Goal: Information Seeking & Learning: Find specific page/section

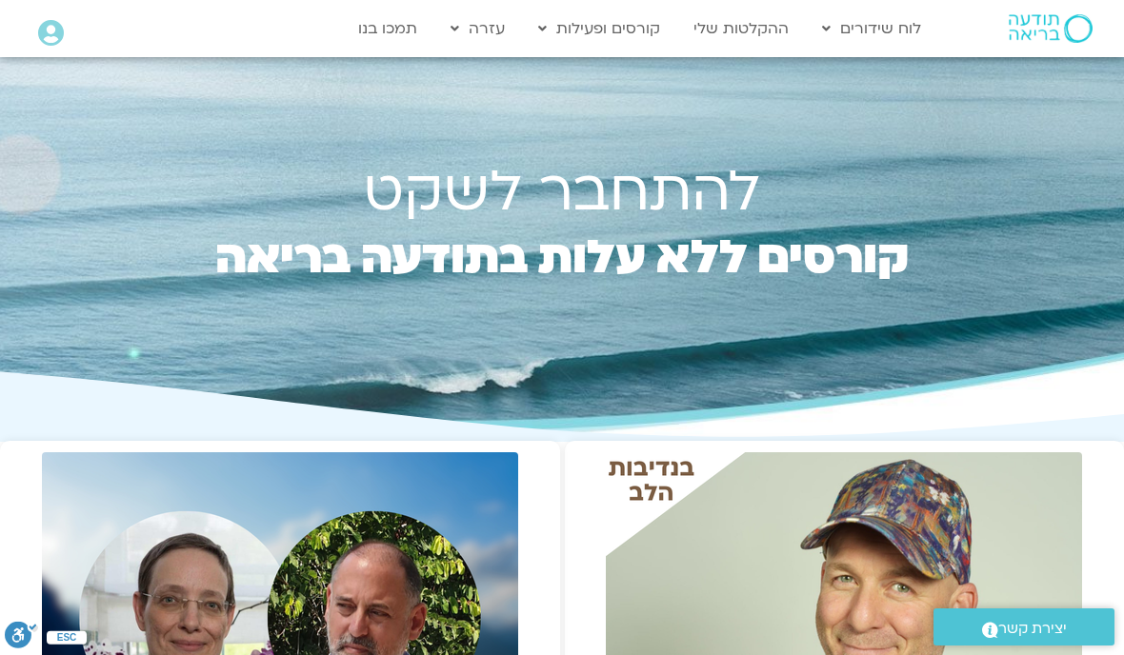
click at [735, 26] on link "ההקלטות שלי" at bounding box center [741, 28] width 114 height 36
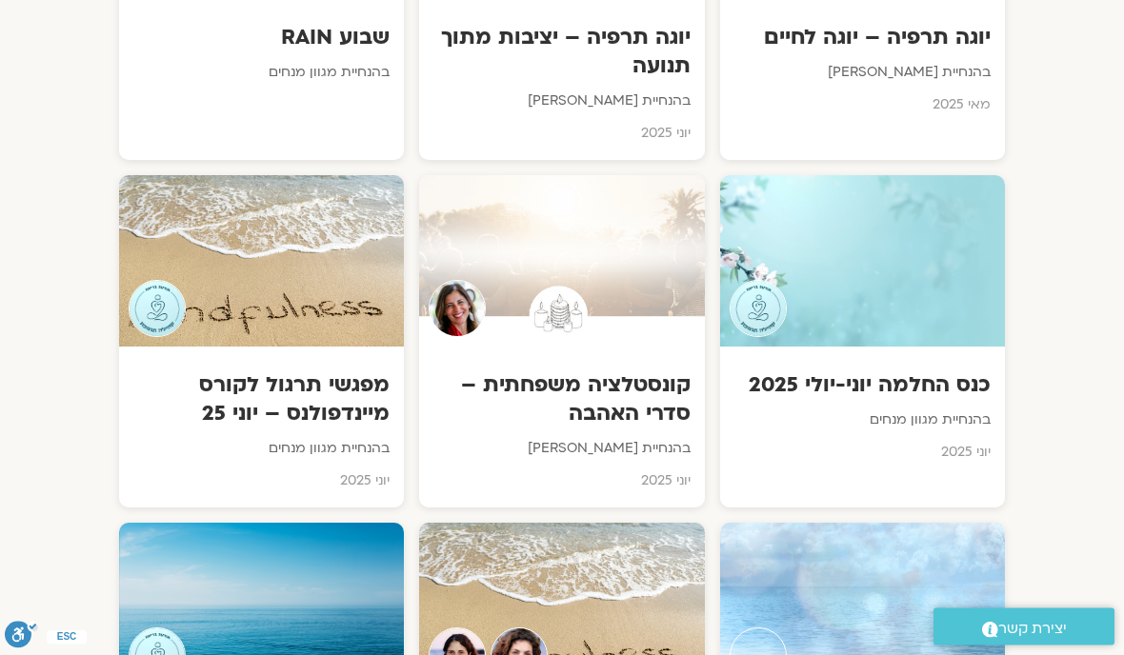
scroll to position [3264, 0]
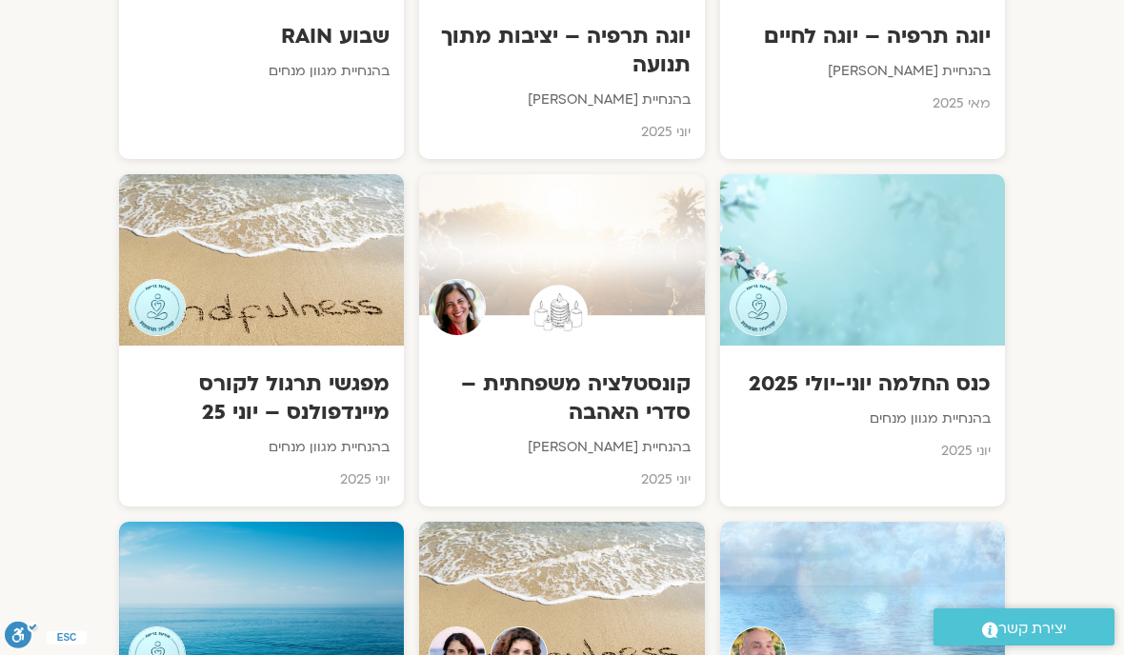
click at [199, 526] on div at bounding box center [261, 607] width 285 height 171
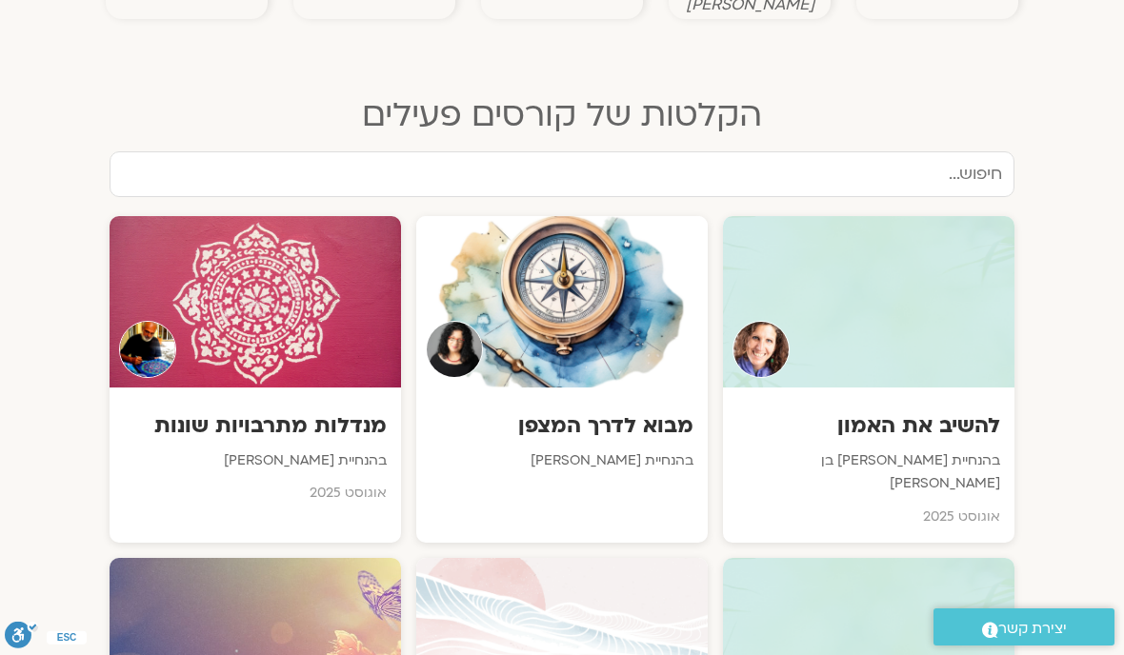
scroll to position [913, 0]
click at [846, 318] on div at bounding box center [868, 302] width 291 height 171
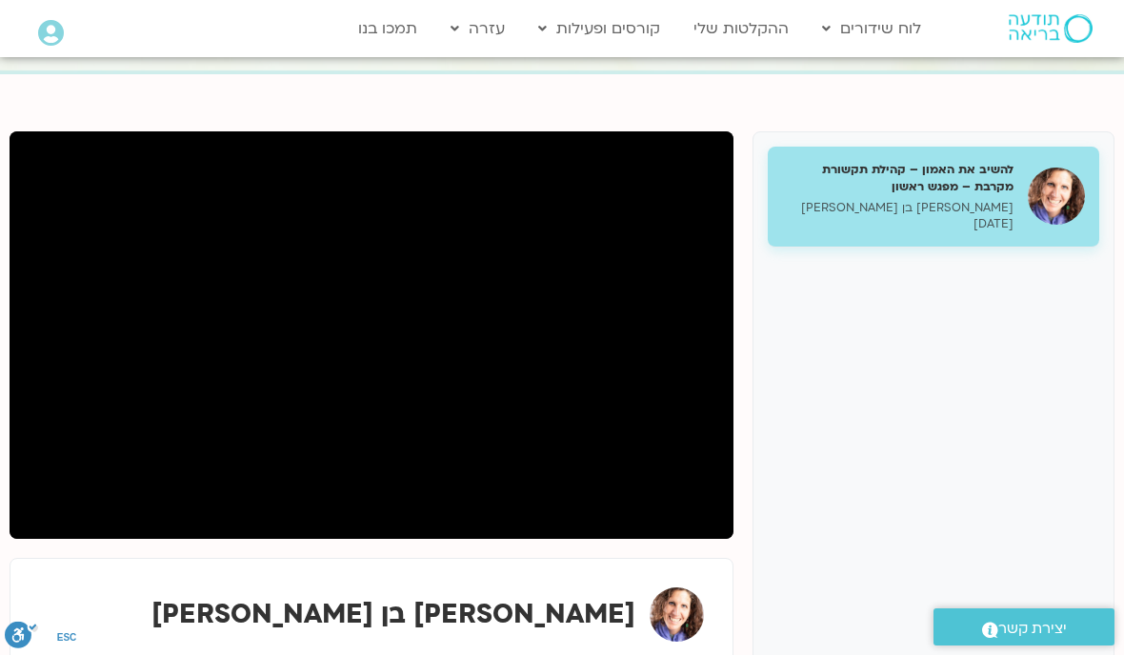
scroll to position [167, 0]
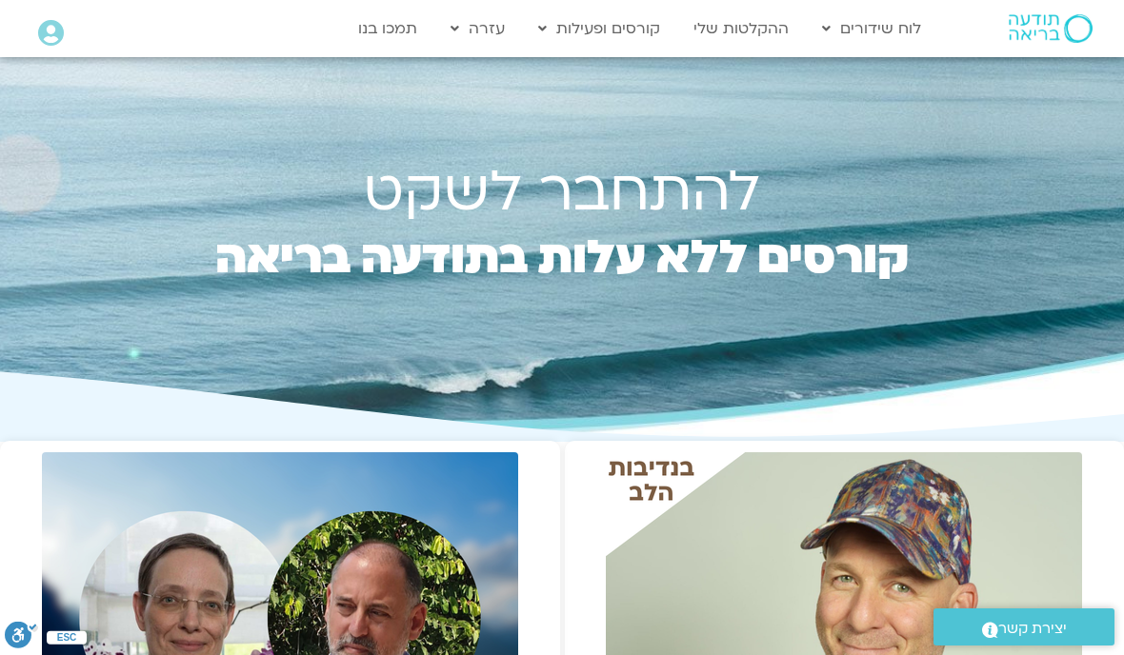
click at [733, 24] on link "ההקלטות שלי" at bounding box center [741, 28] width 114 height 36
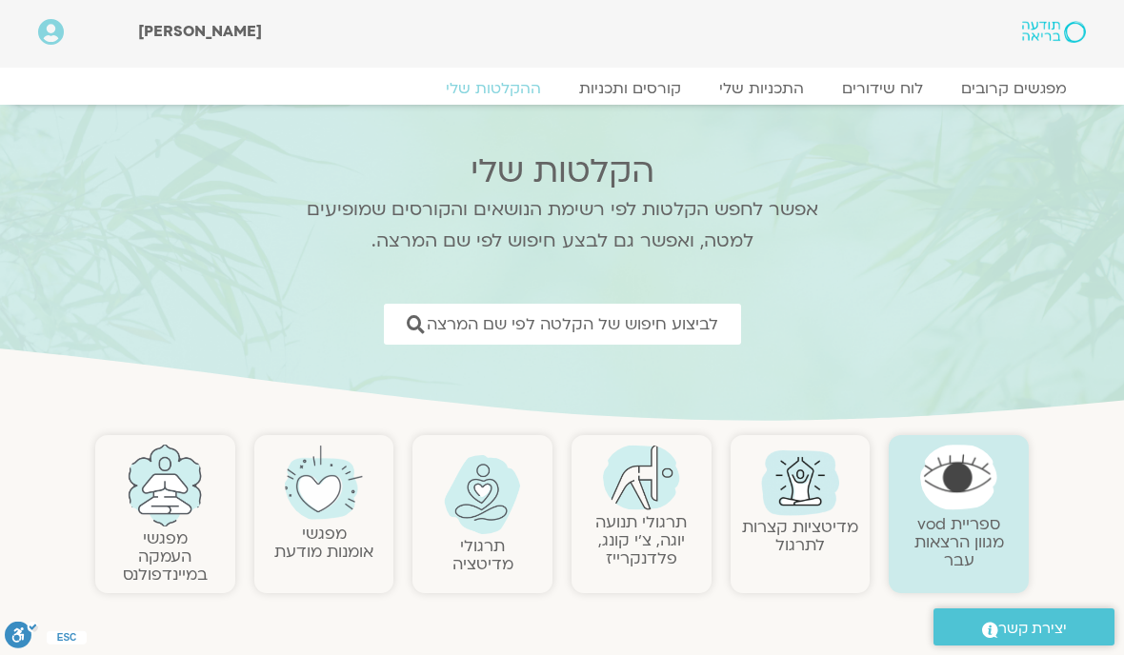
click at [675, 328] on span "לביצוע חיפוש של הקלטה לפי שם המרצה" at bounding box center [572, 324] width 291 height 18
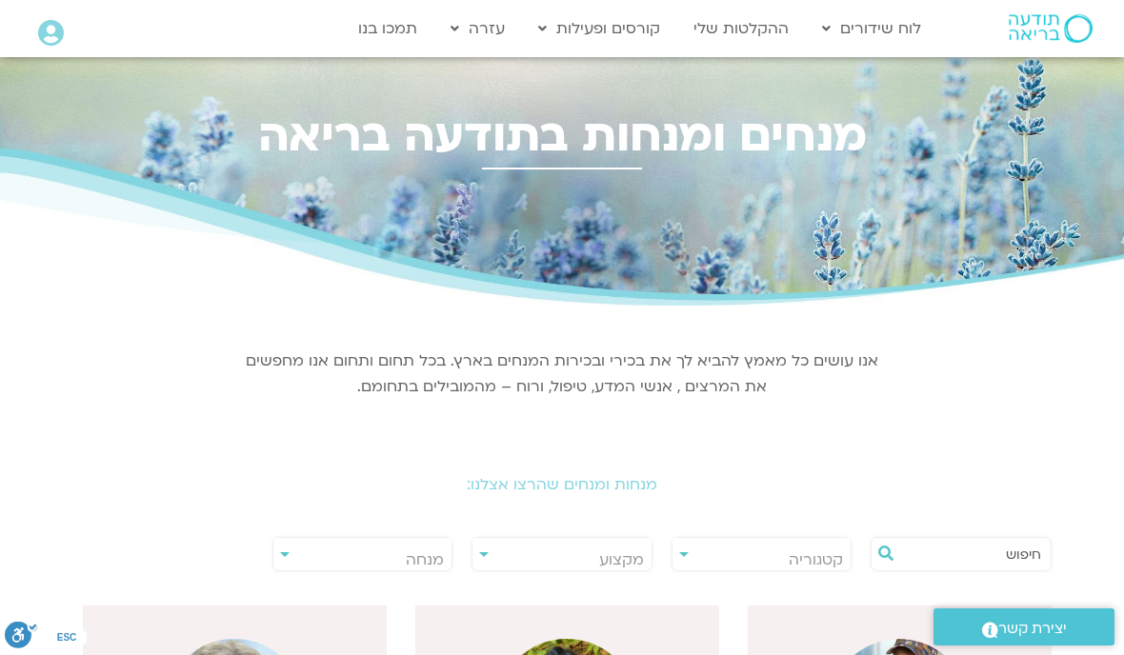
scroll to position [0, -1]
click at [396, 556] on span "מנחה" at bounding box center [362, 560] width 179 height 44
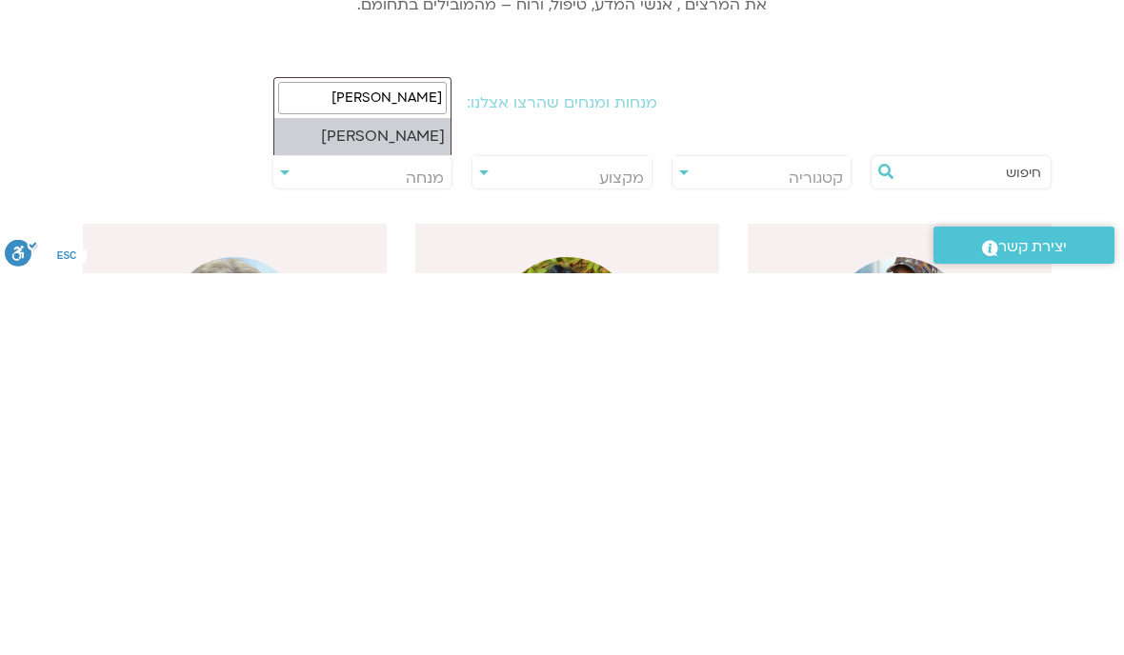
type input "רון אלון"
select select "*****"
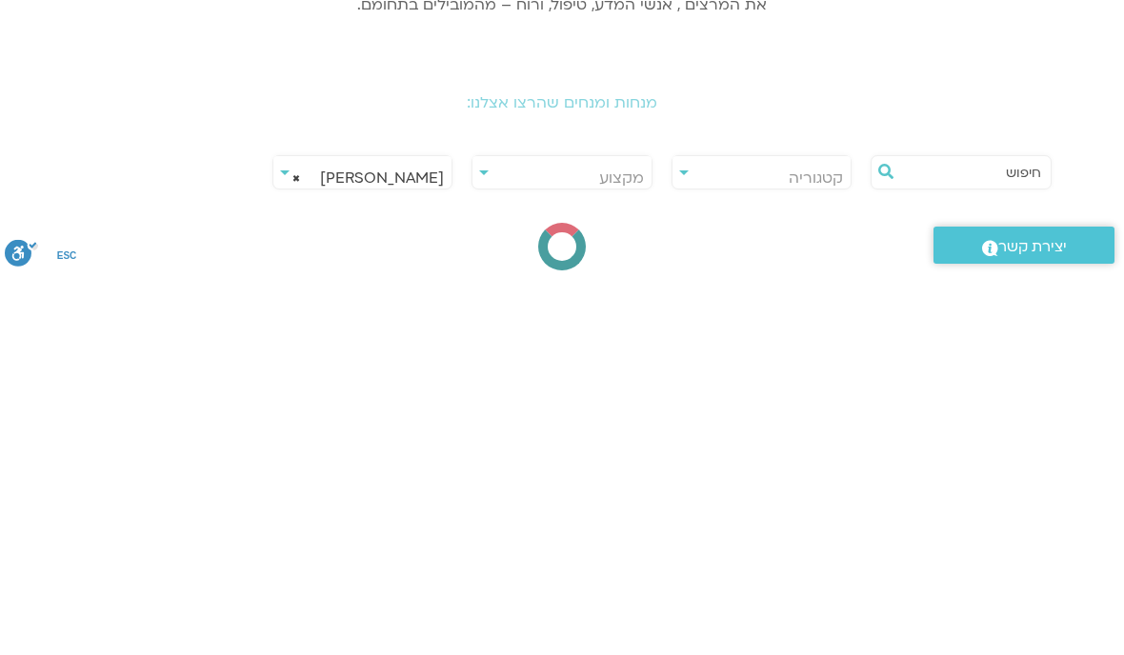
scroll to position [382, 0]
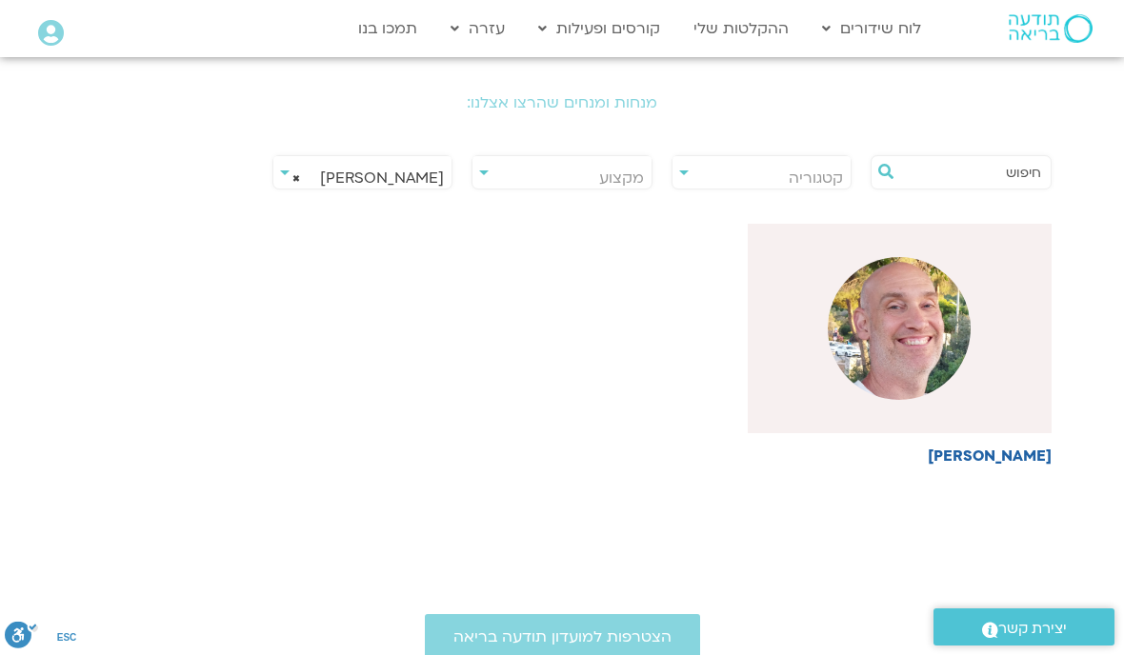
click at [899, 352] on img at bounding box center [899, 328] width 143 height 143
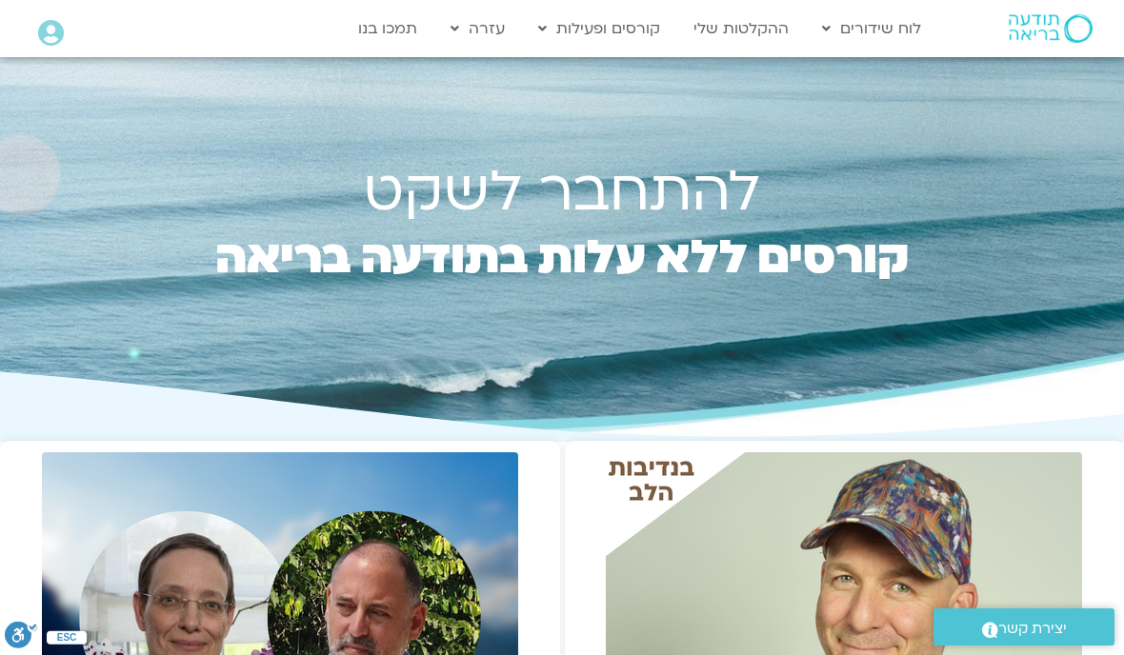
click at [743, 30] on link "ההקלטות שלי" at bounding box center [741, 28] width 114 height 36
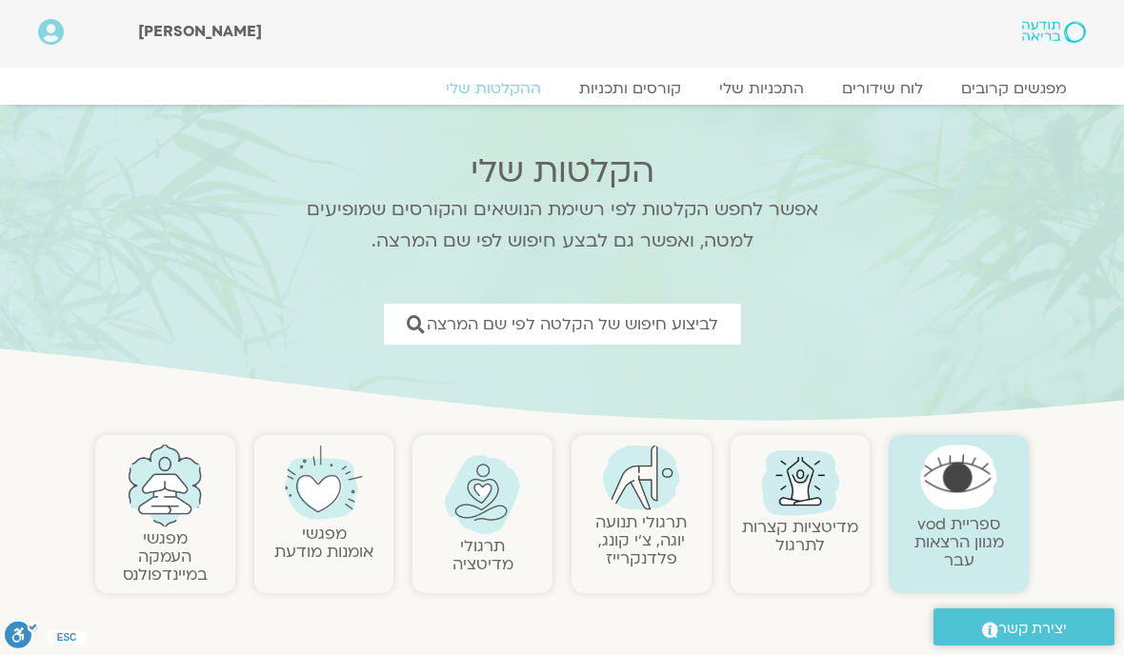
click at [700, 327] on span "לביצוע חיפוש של הקלטה לפי שם המרצה" at bounding box center [572, 324] width 291 height 18
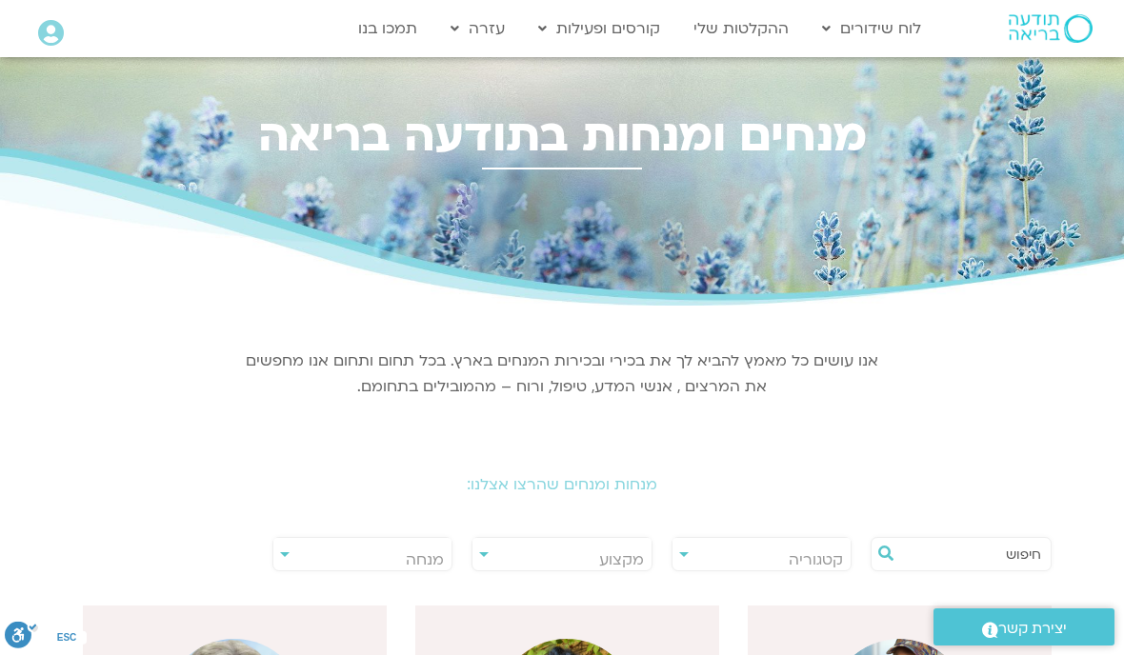
click at [430, 563] on span "מנחה" at bounding box center [425, 560] width 38 height 21
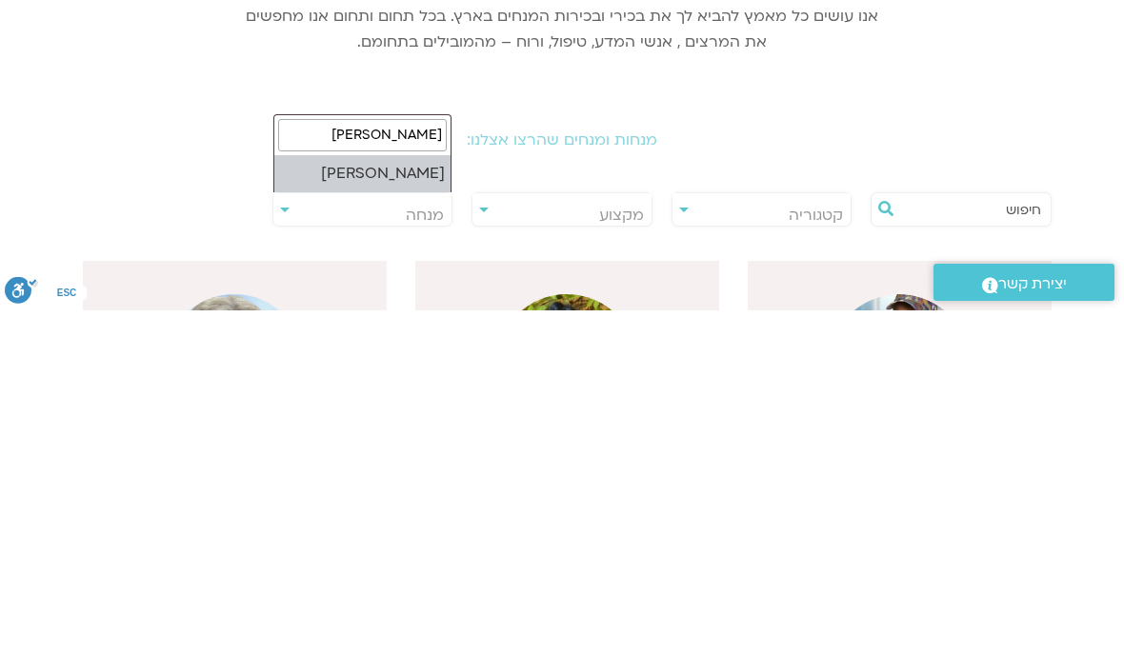
type input "[PERSON_NAME]"
select select "****"
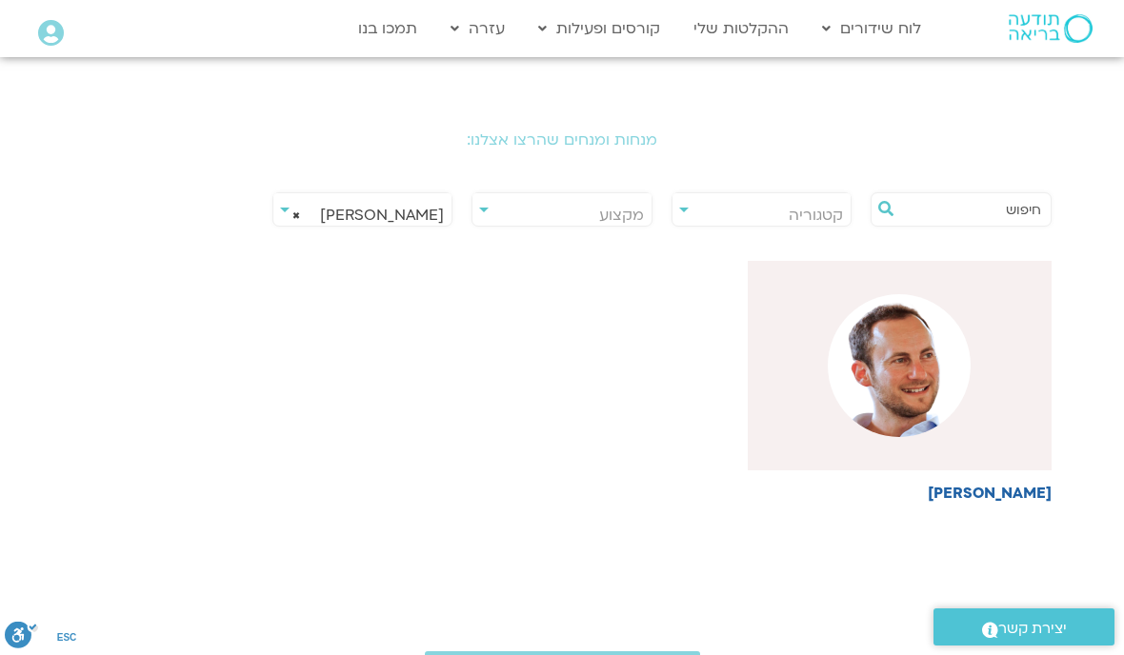
click at [887, 380] on img at bounding box center [899, 365] width 143 height 143
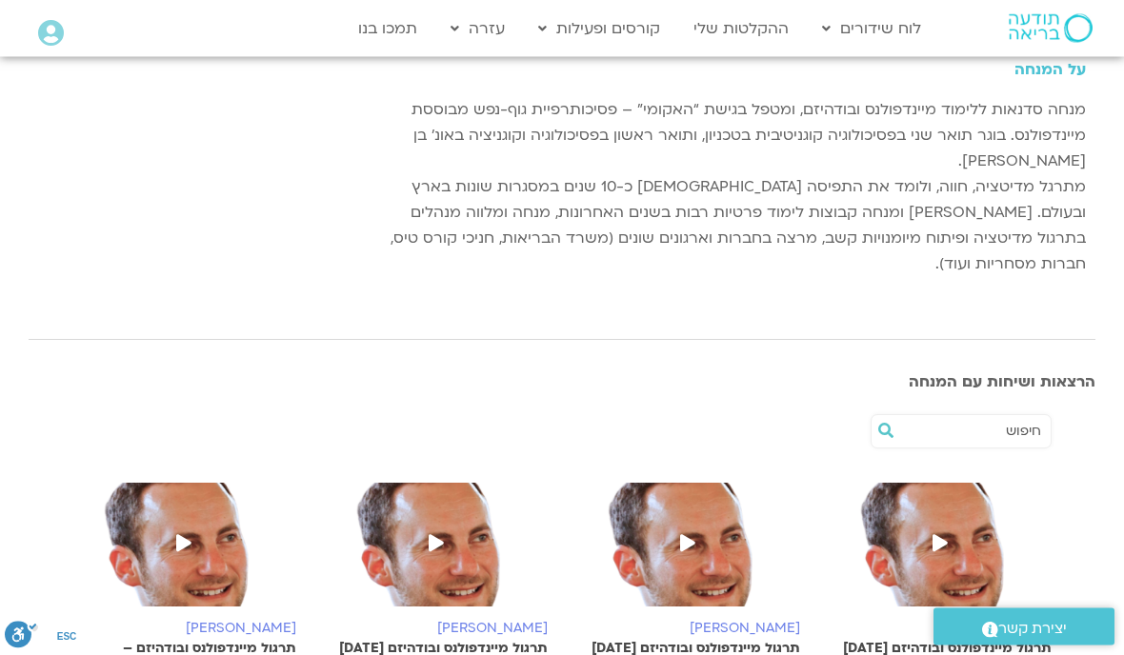
scroll to position [264, 0]
click at [942, 534] on icon at bounding box center [940, 542] width 15 height 17
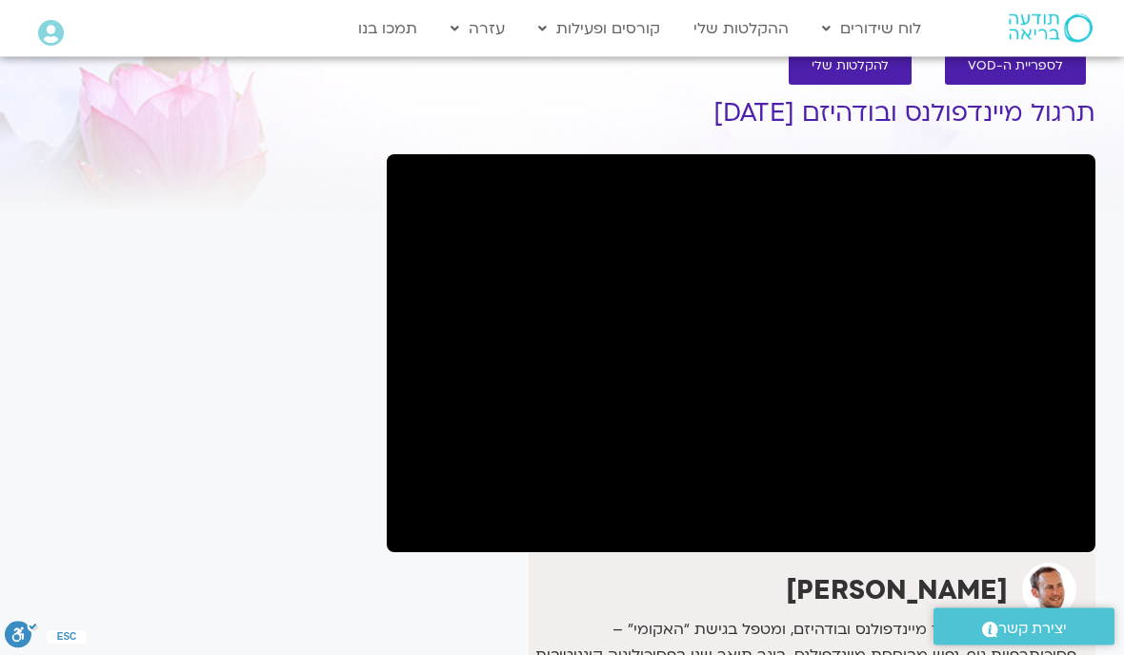
scroll to position [43, 0]
click at [1033, 35] on img at bounding box center [1051, 28] width 84 height 29
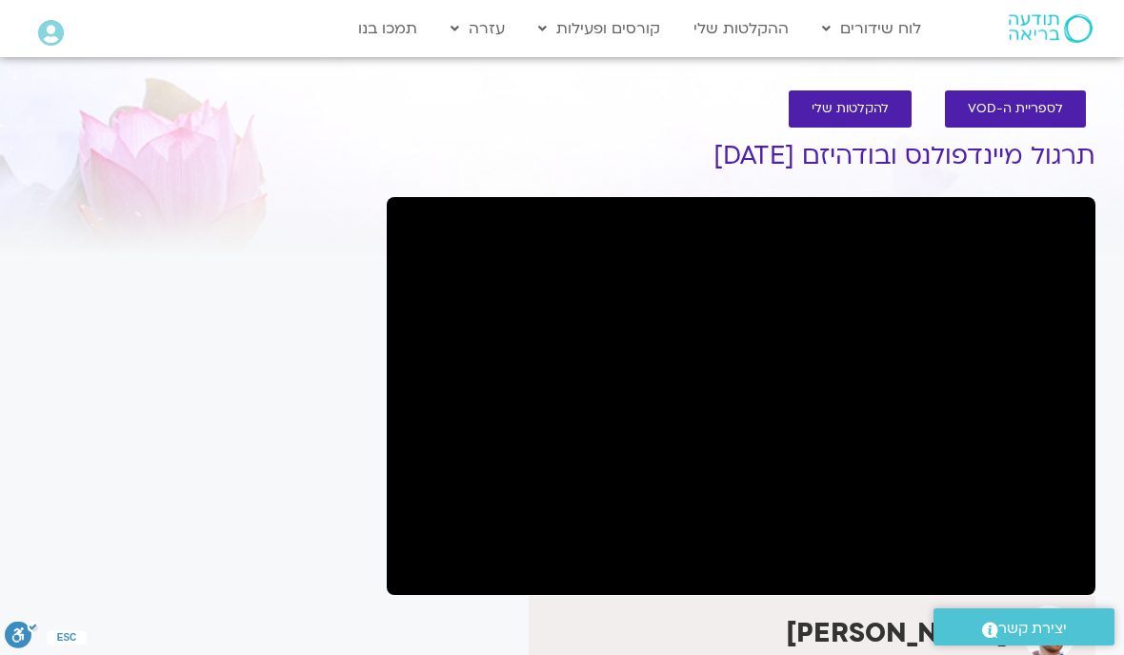
click at [692, 116] on link "הרשמה לקורסים" at bounding box center [634, 113] width 210 height 44
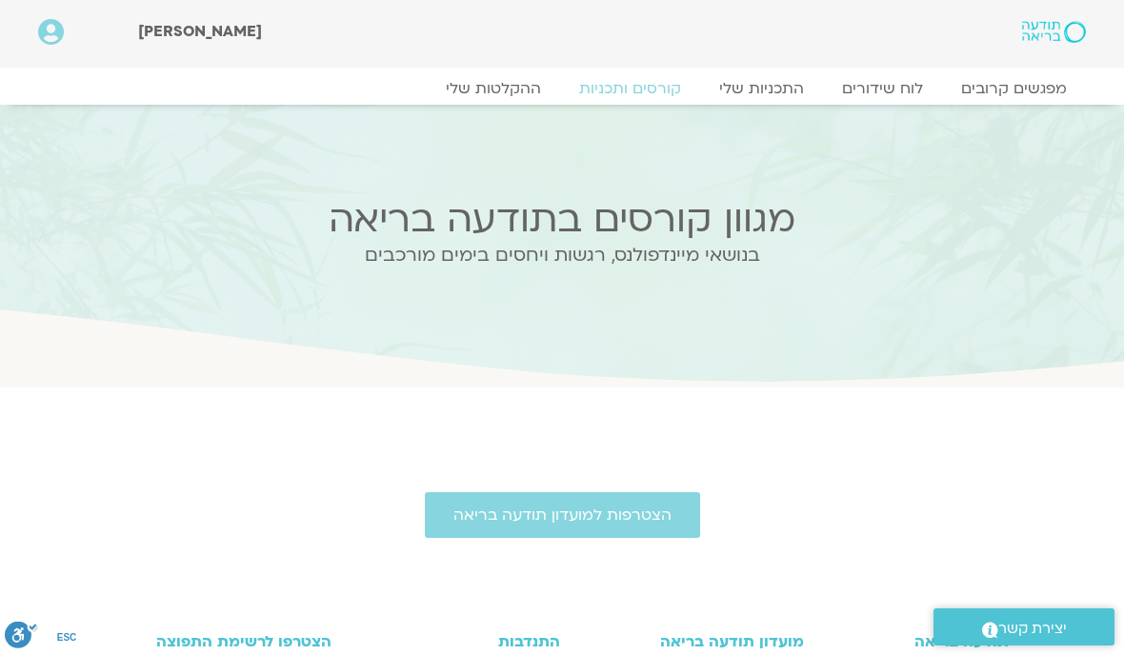
click at [630, 96] on link "קורסים ותכניות" at bounding box center [630, 88] width 140 height 19
click at [763, 86] on link "התכניות שלי" at bounding box center [761, 88] width 123 height 19
click at [759, 98] on link "התכניות שלי" at bounding box center [761, 88] width 123 height 19
click at [741, 90] on link "התכניות שלי" at bounding box center [761, 88] width 123 height 19
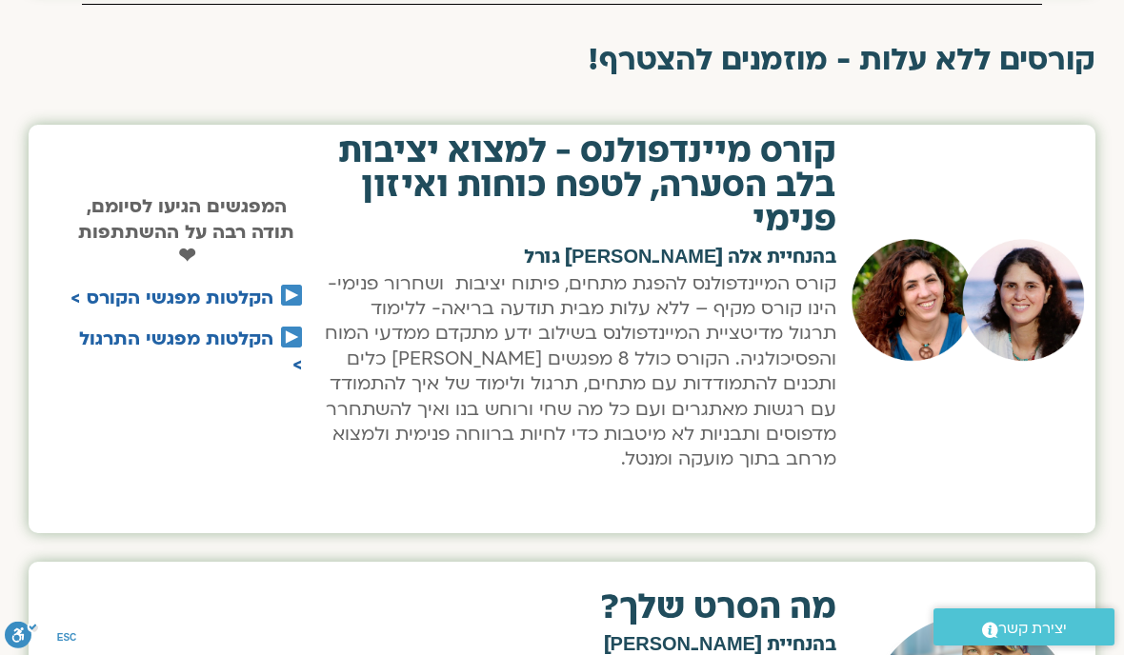
scroll to position [3724, 0]
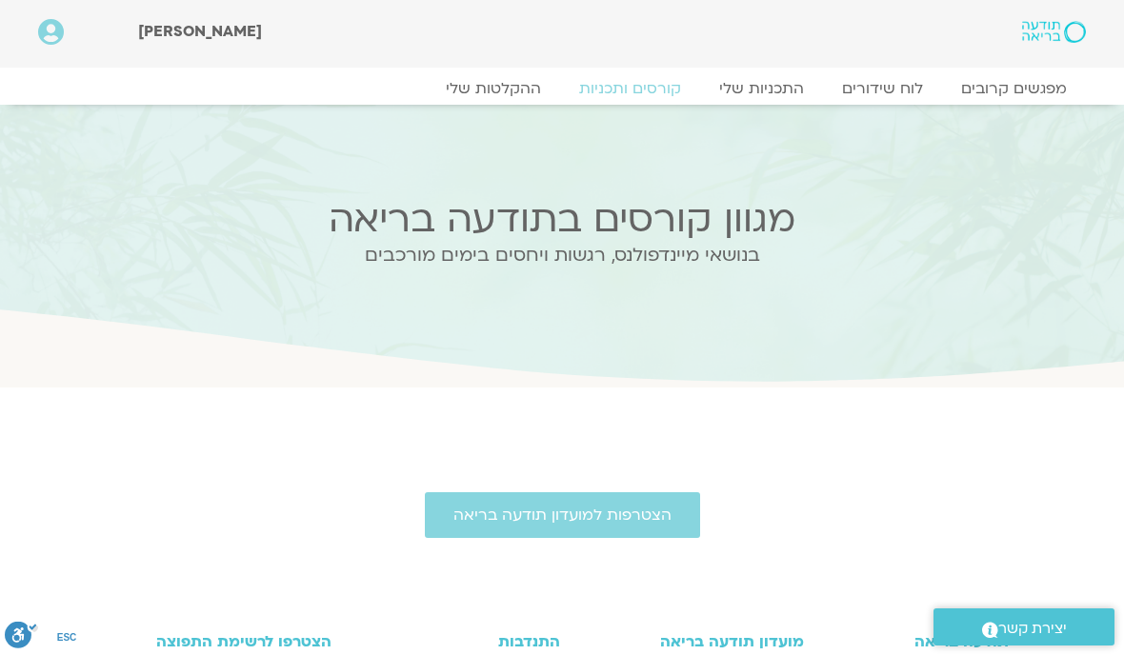
click at [517, 79] on link "ההקלטות שלי" at bounding box center [493, 88] width 133 height 19
click at [523, 89] on link "ההקלטות שלי" at bounding box center [493, 88] width 133 height 19
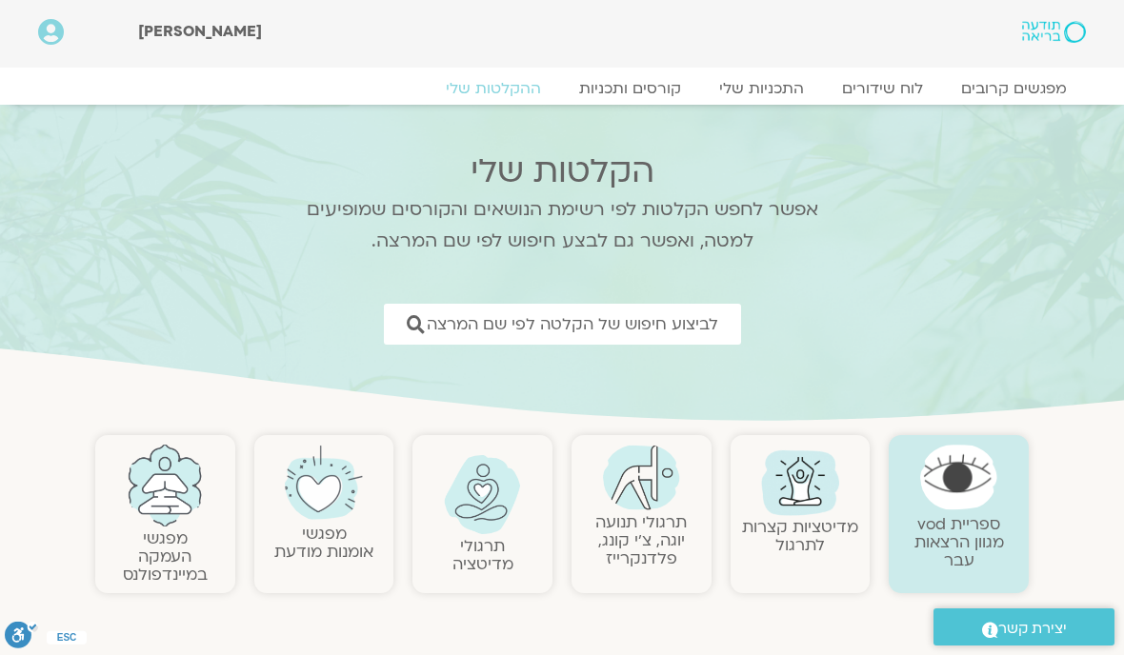
click at [617, 333] on span "לביצוע חיפוש של הקלטה לפי שם המרצה" at bounding box center [572, 324] width 291 height 18
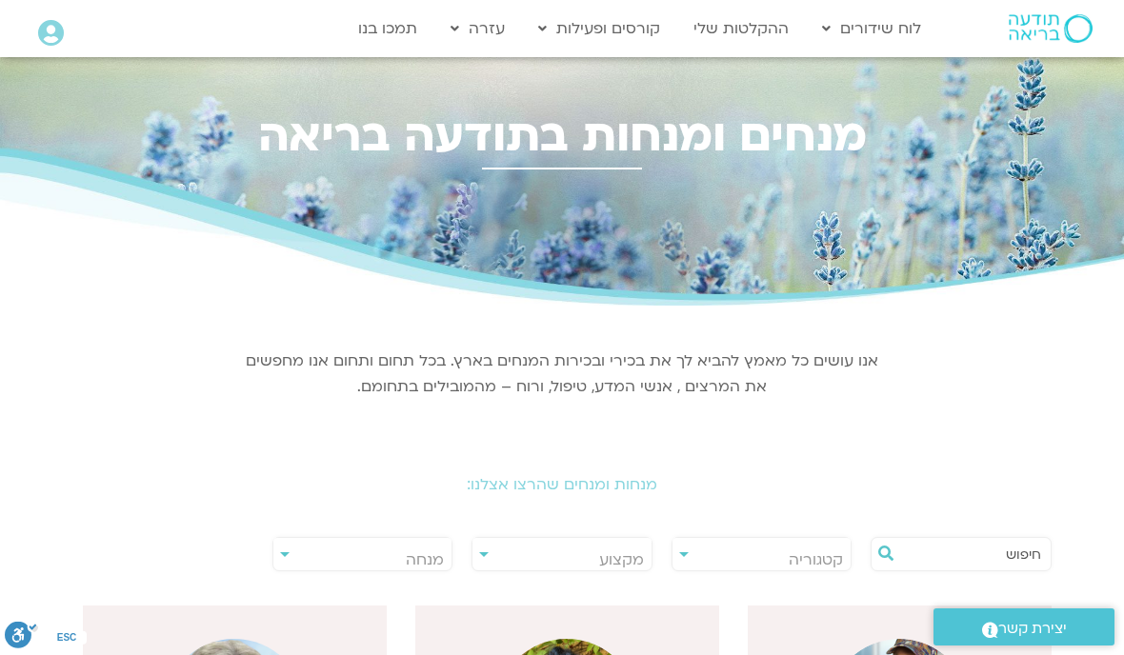
scroll to position [0, -1]
click at [419, 559] on span "מנחה" at bounding box center [425, 560] width 38 height 21
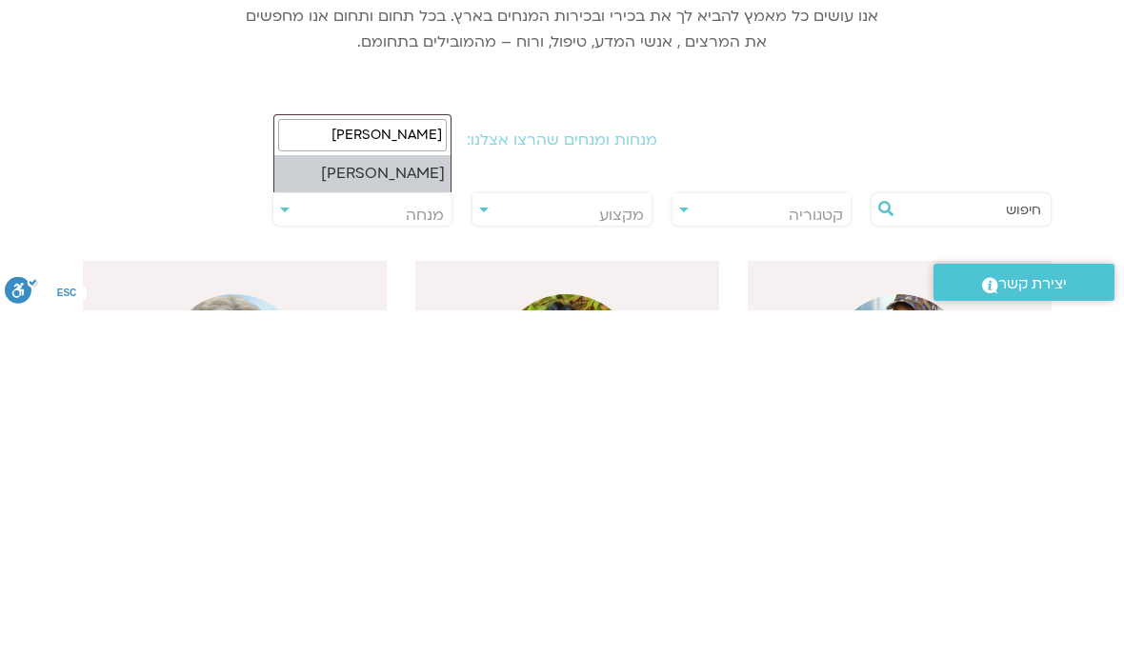
type input "[PERSON_NAME]"
select select "****"
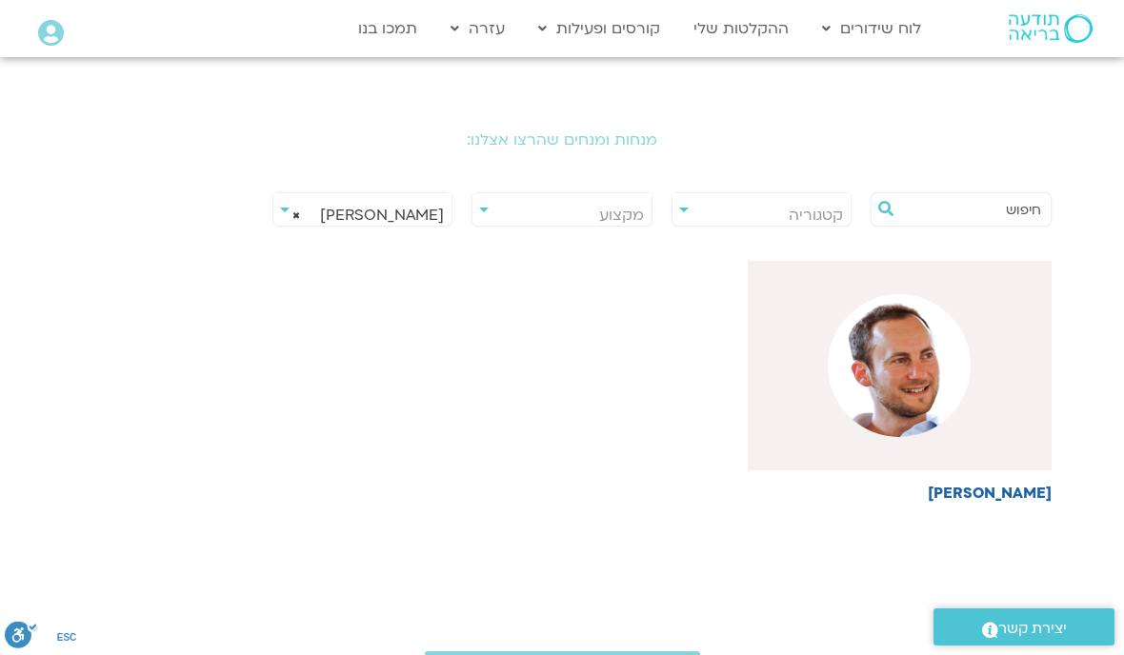
click at [877, 362] on img at bounding box center [899, 365] width 143 height 143
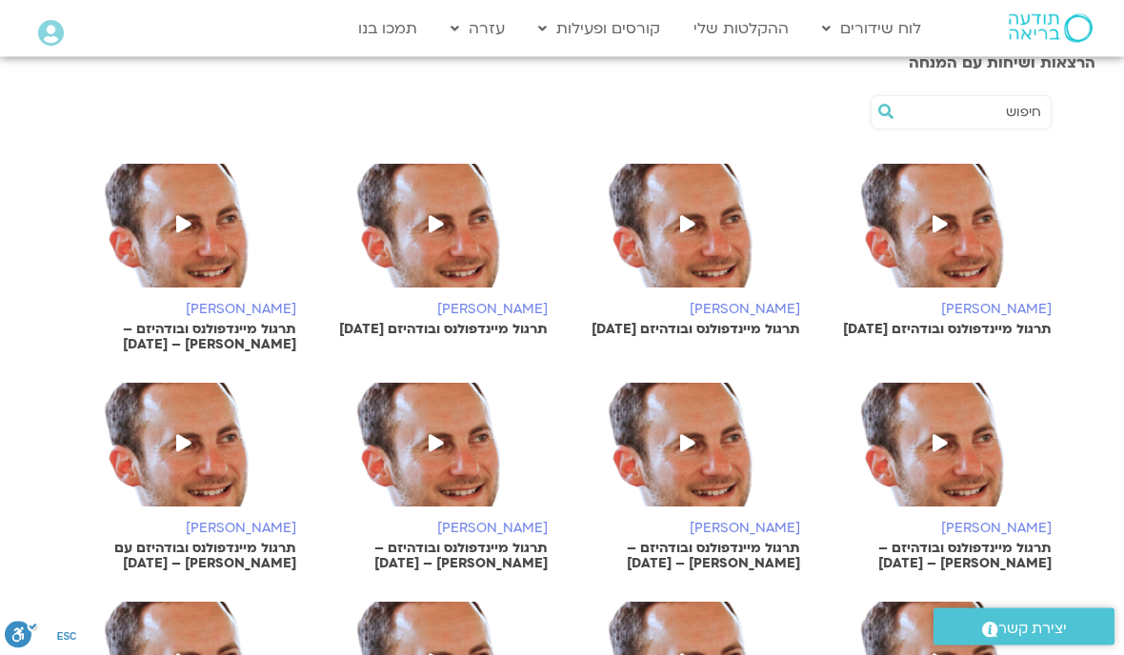
scroll to position [571, 0]
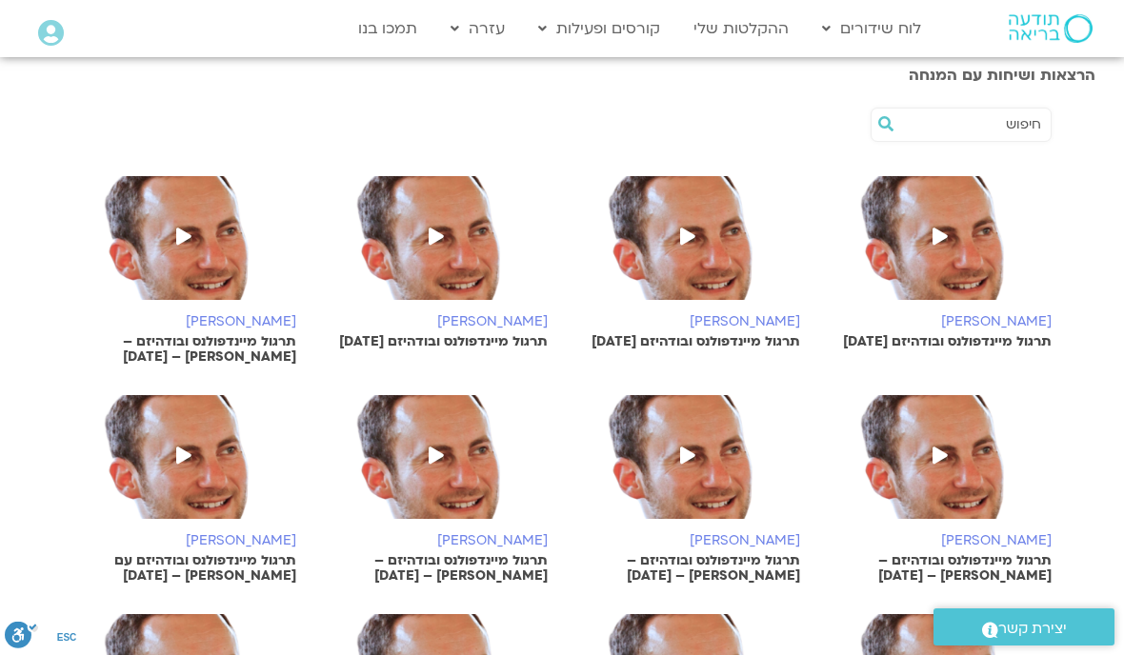
click at [934, 221] on span at bounding box center [940, 238] width 34 height 34
